Goal: Task Accomplishment & Management: Use online tool/utility

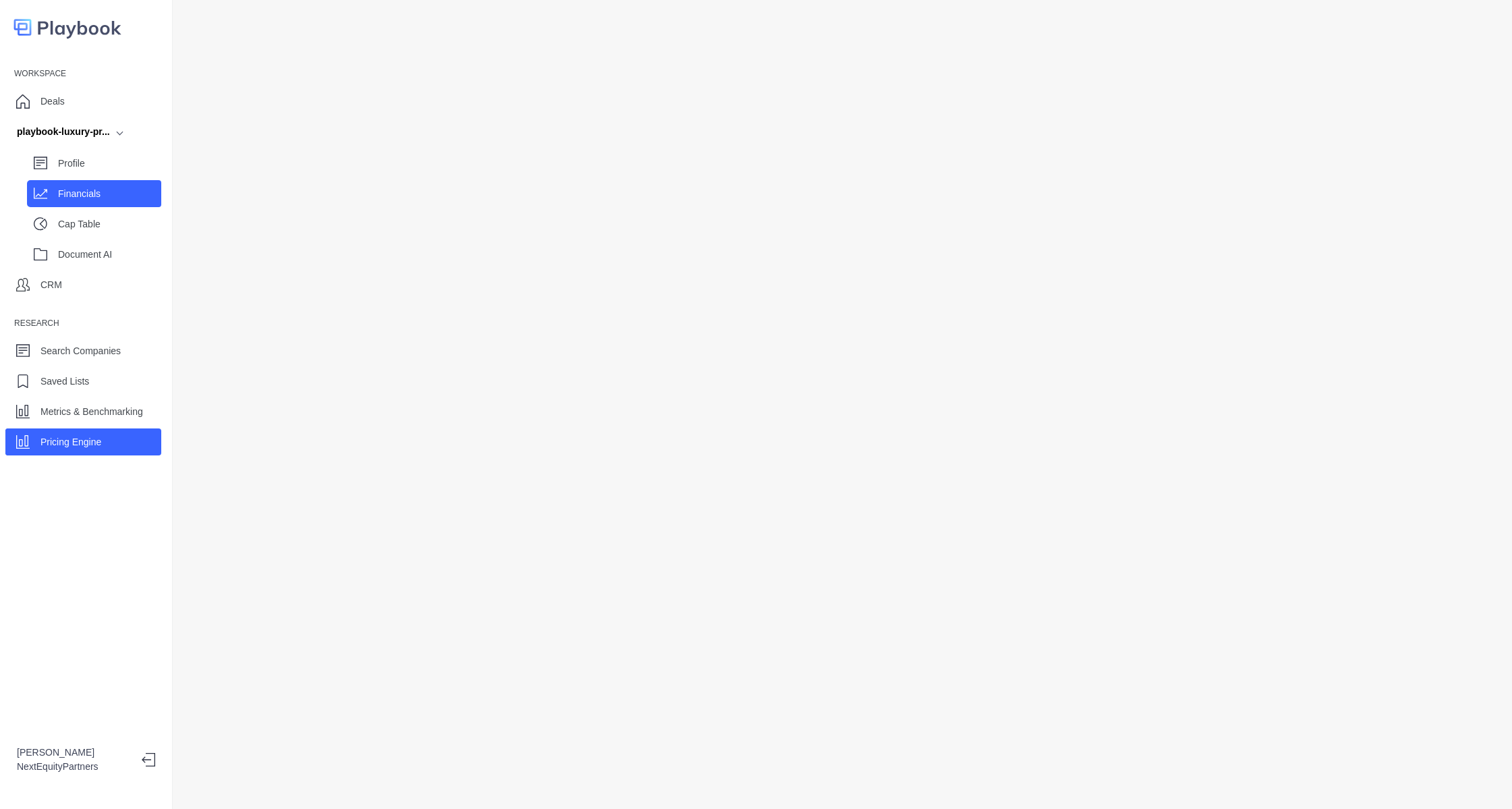
click at [73, 198] on p "Financials" at bounding box center [110, 194] width 103 height 14
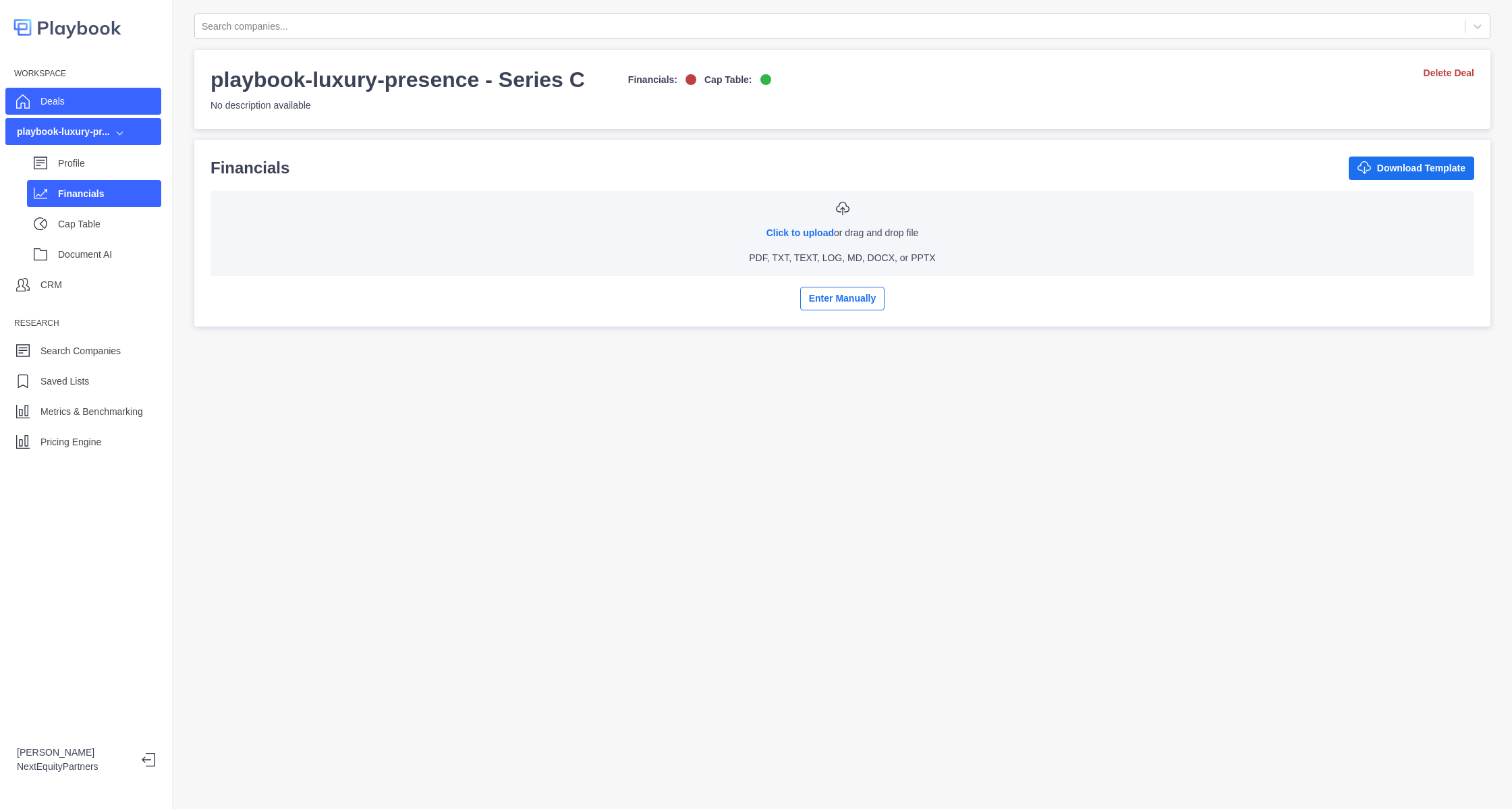
click at [90, 94] on div "Deals" at bounding box center [83, 102] width 156 height 27
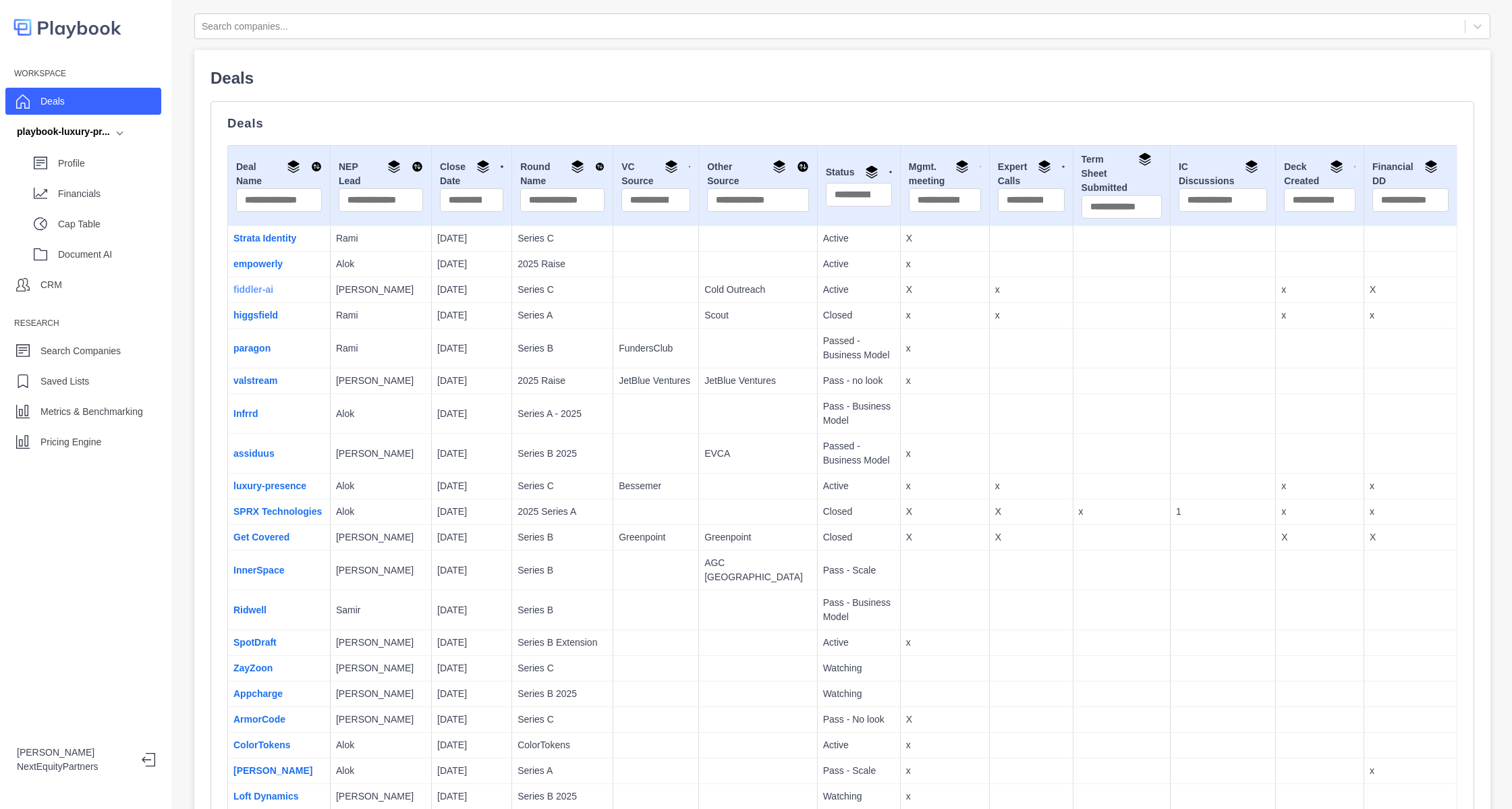
click at [253, 289] on link "fiddler-ai" at bounding box center [254, 289] width 40 height 11
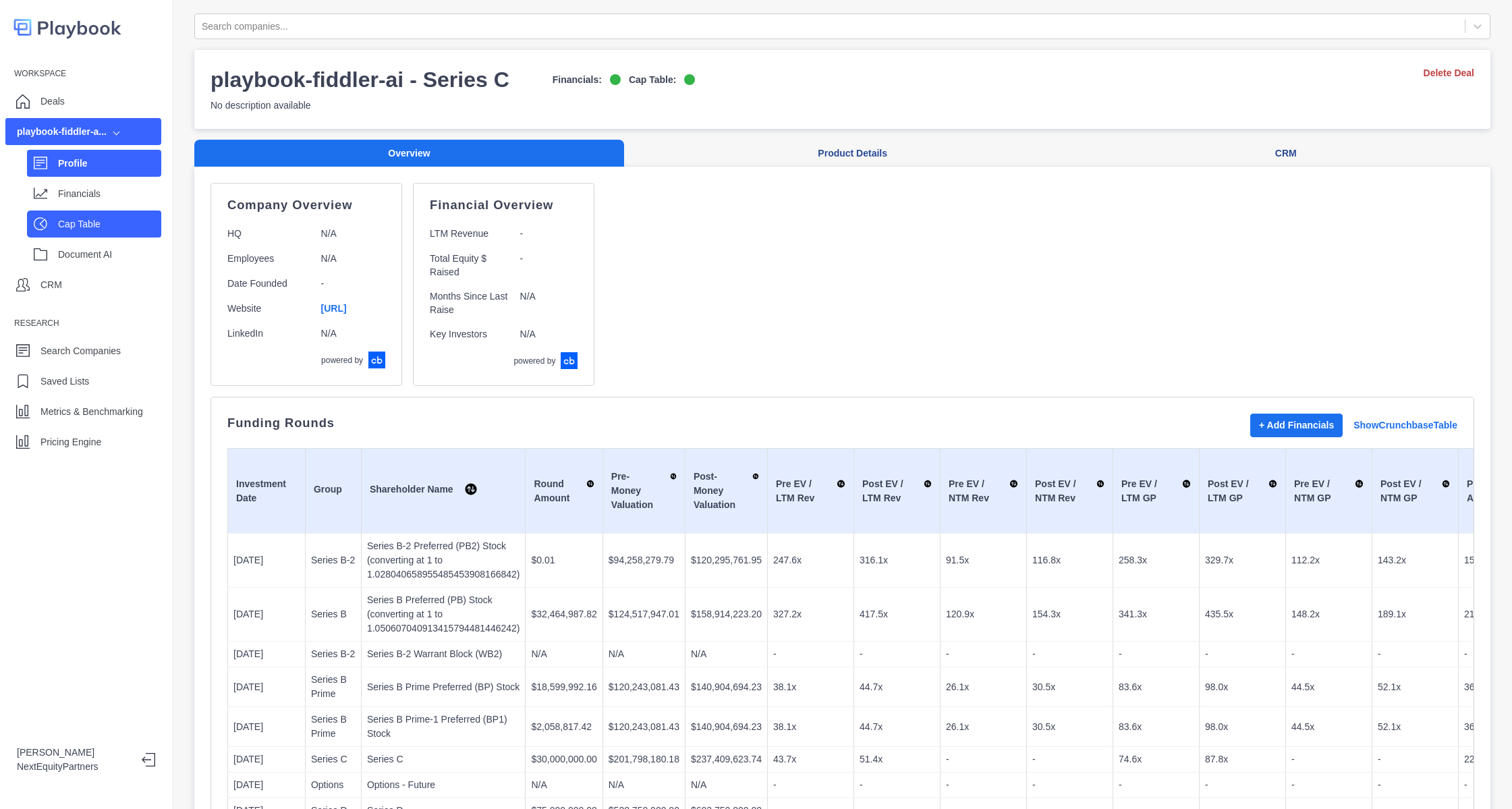
click at [72, 220] on p "Cap Table" at bounding box center [110, 224] width 103 height 14
select select "SHARE_HOLDER_TYPE_COMMON"
select select "SHARE_HOLDER_TYPE_WARRANT"
select select "SHARE_HOLDER_TYPE_OPTION"
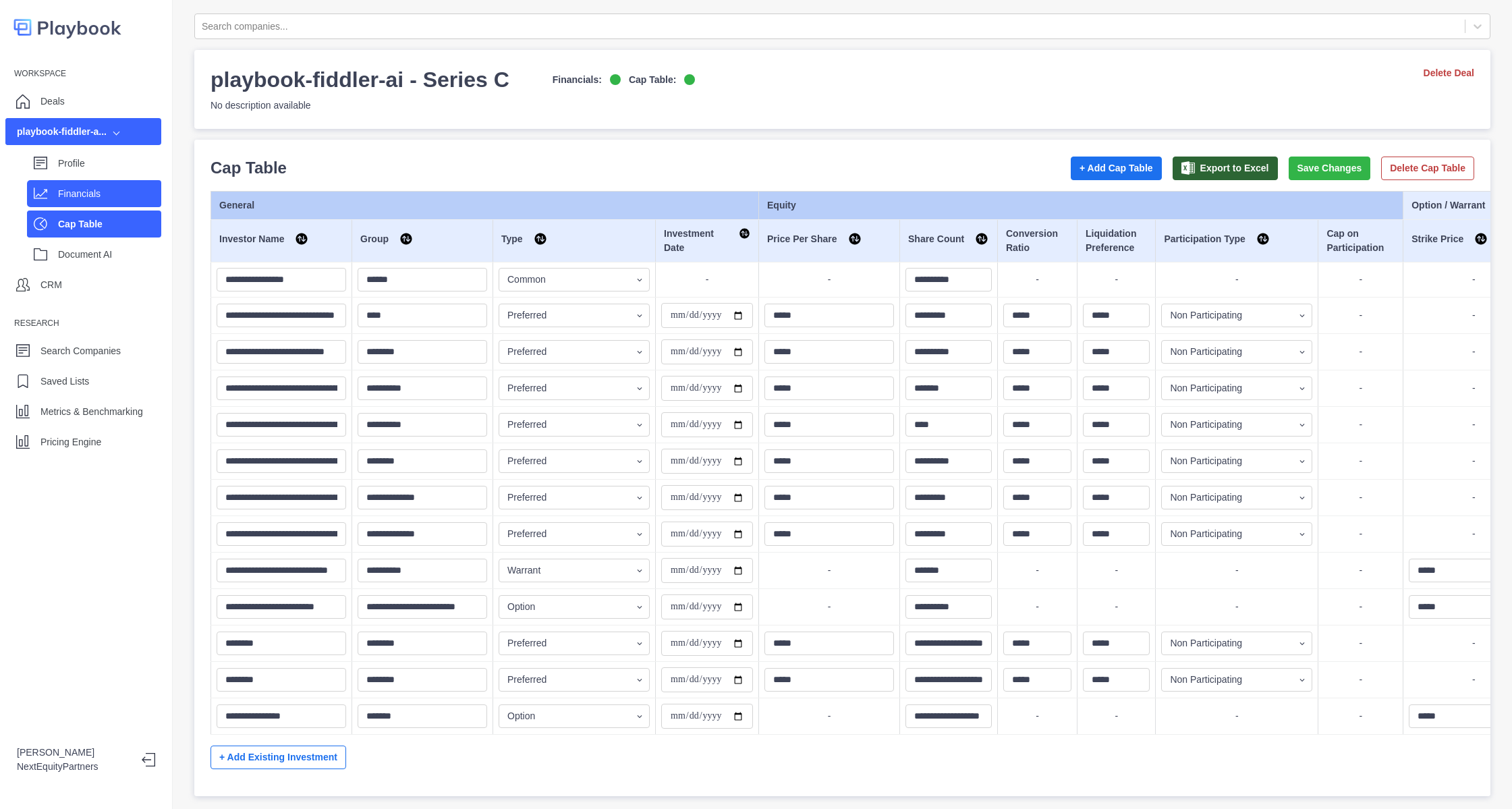
click at [83, 195] on p "Financials" at bounding box center [110, 194] width 103 height 14
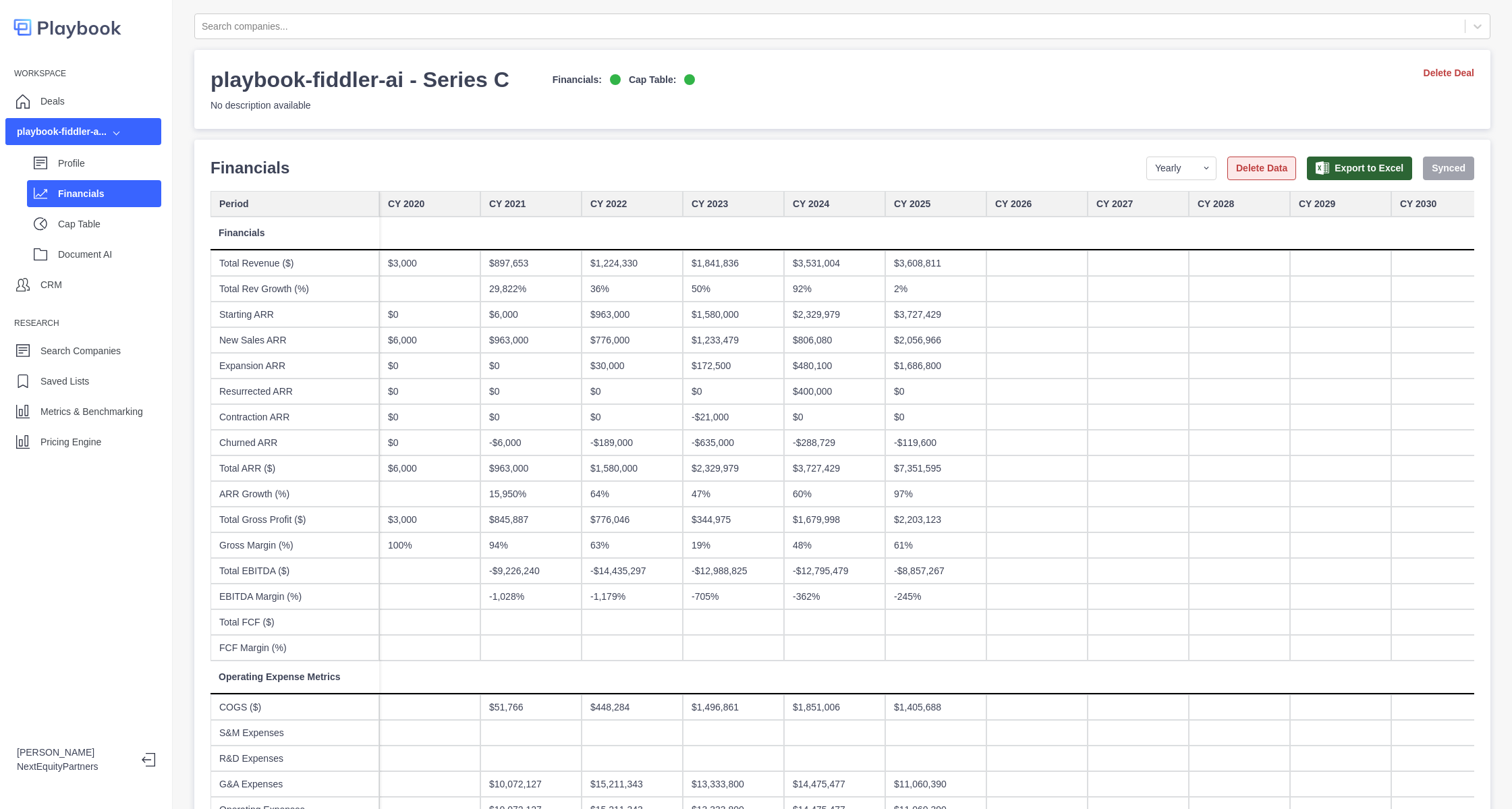
click at [1235, 168] on button "Delete Data" at bounding box center [1262, 168] width 69 height 24
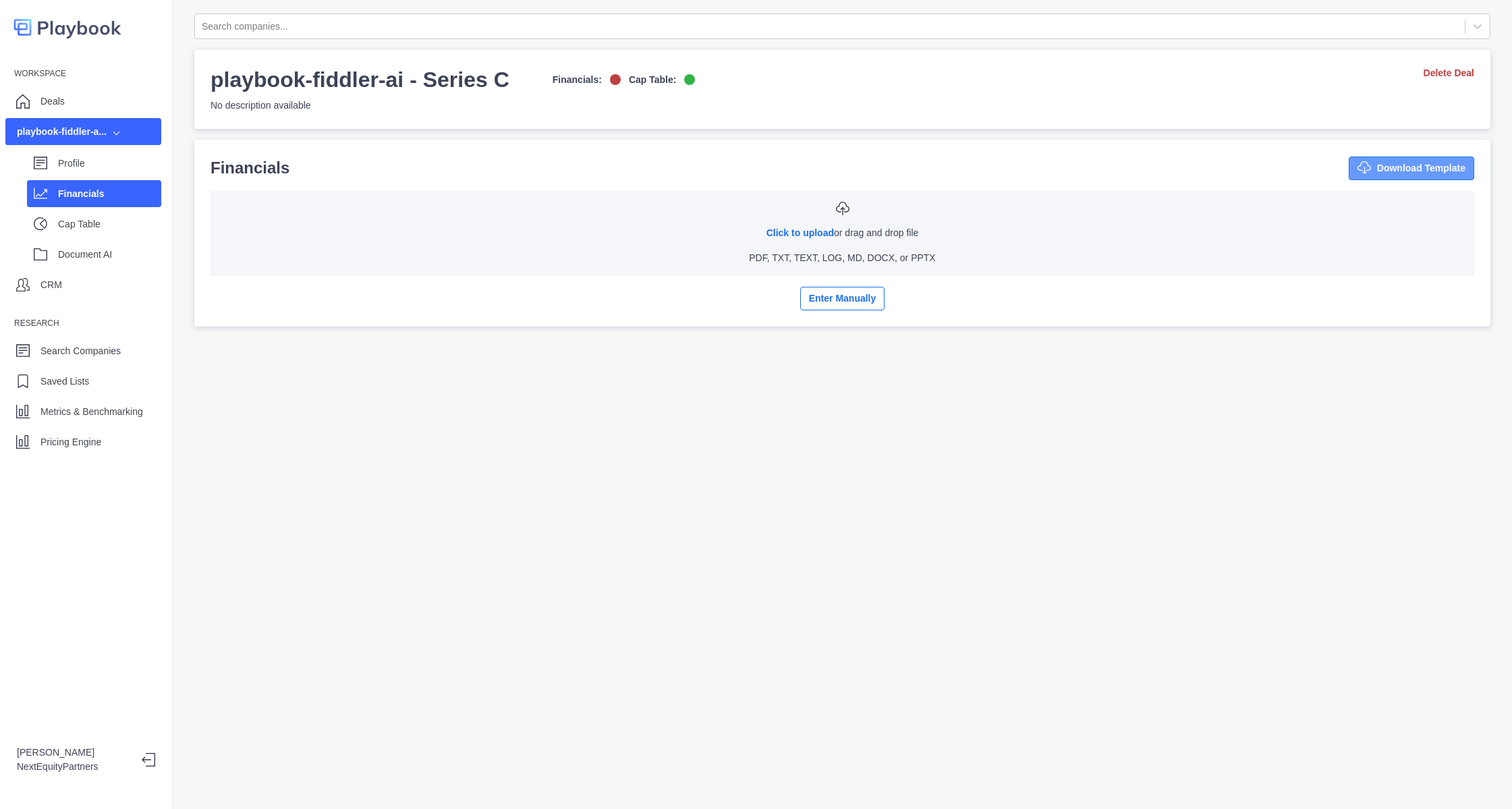
click at [1370, 163] on button "Download Template" at bounding box center [1411, 168] width 126 height 24
click at [825, 300] on button "Enter Manually" at bounding box center [842, 298] width 85 height 24
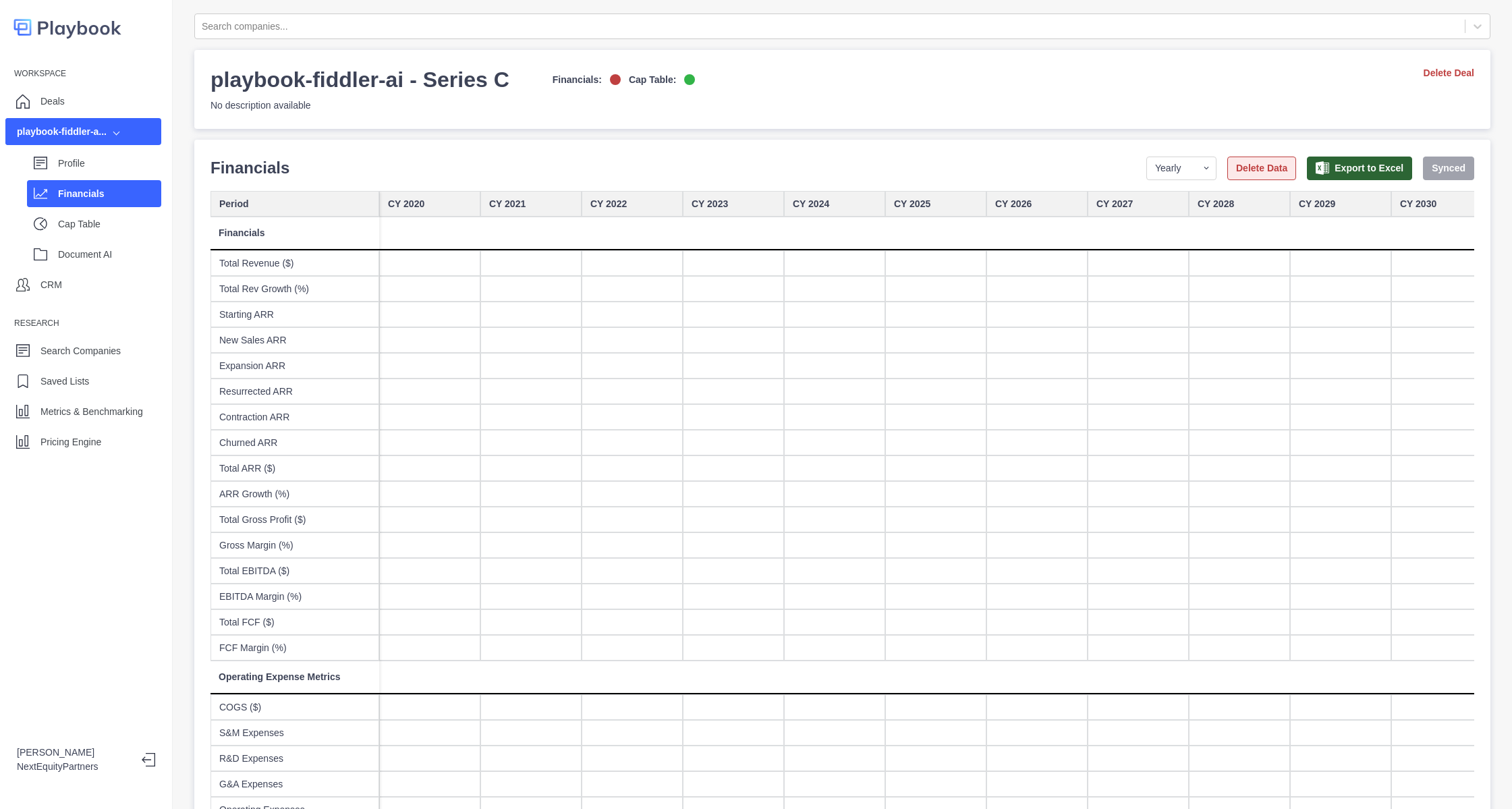
click at [1242, 169] on button "Delete Data" at bounding box center [1262, 168] width 69 height 24
click at [1227, 165] on button "Delete Data" at bounding box center [1262, 168] width 69 height 24
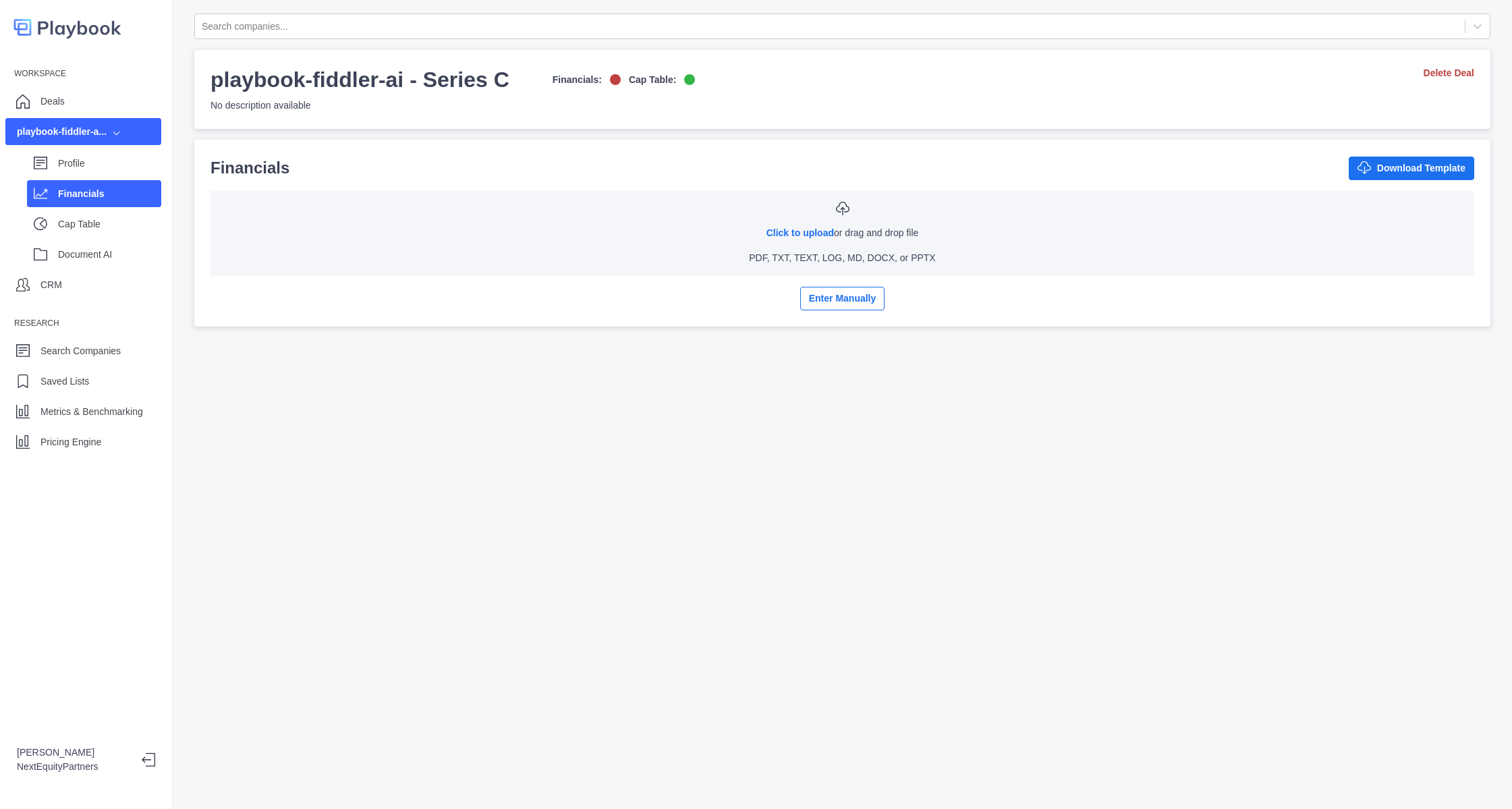
click at [779, 225] on div "Click to upload or drag and drop file PDF, TXT, TEXT, LOG, MD, DOCX, or PPTX" at bounding box center [842, 234] width 1243 height 63
type input "**********"
